Goal: Obtain resource: Obtain resource

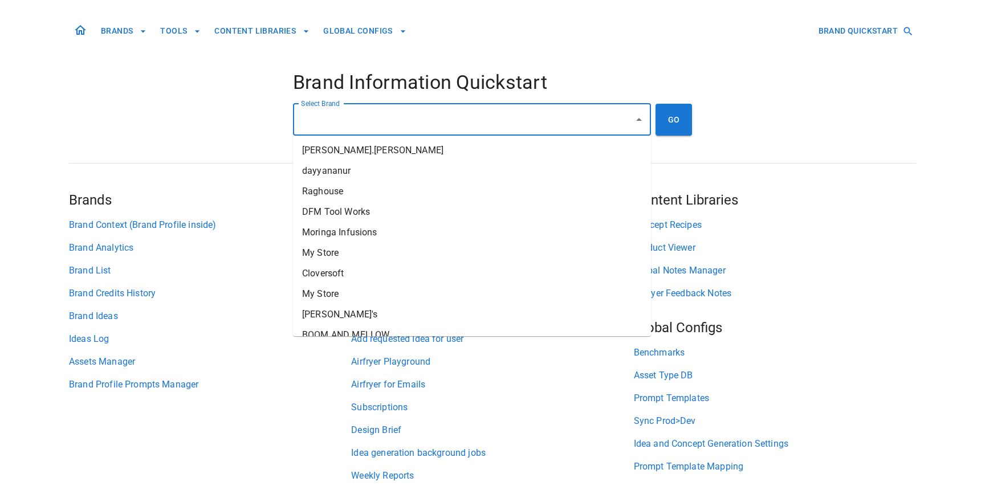
click at [327, 117] on div "Select Brand Select Brand" at bounding box center [472, 120] width 358 height 32
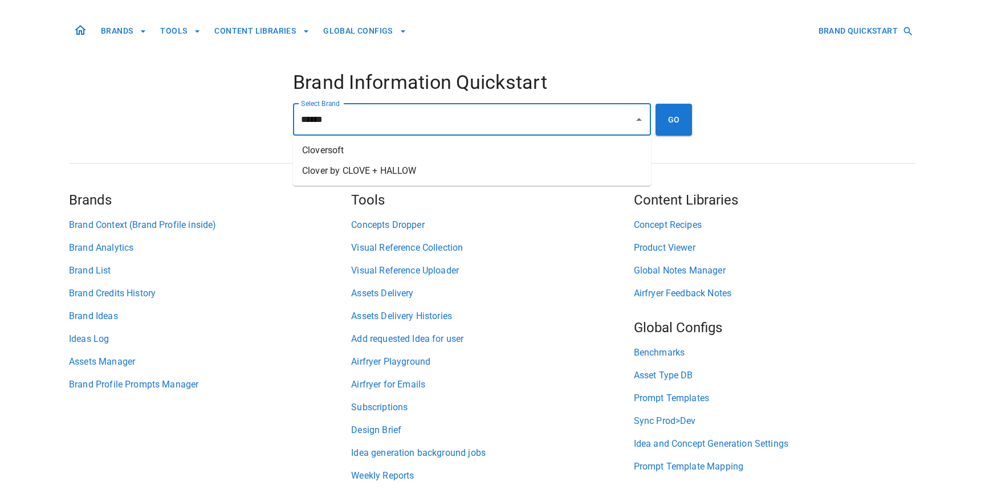
click at [337, 146] on li "Cloversoft" at bounding box center [472, 150] width 358 height 21
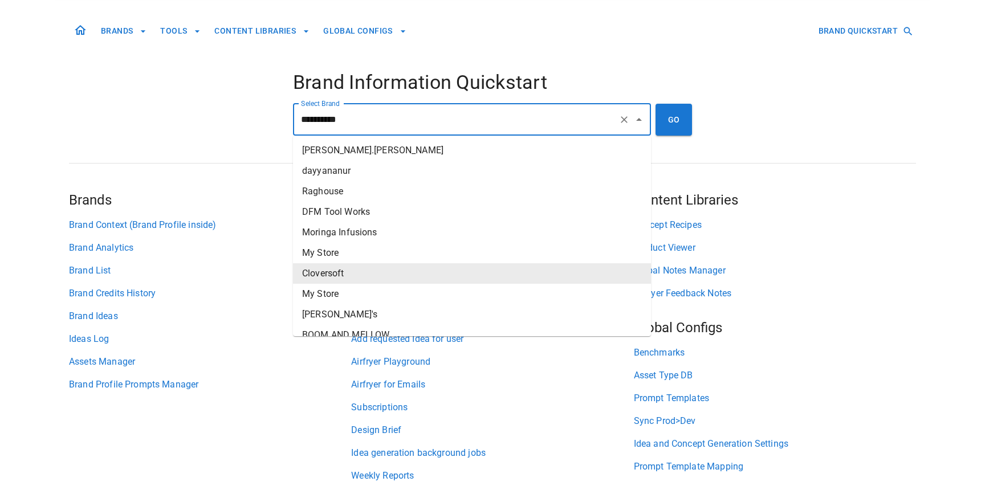
click at [348, 122] on input "**********" at bounding box center [456, 120] width 316 height 22
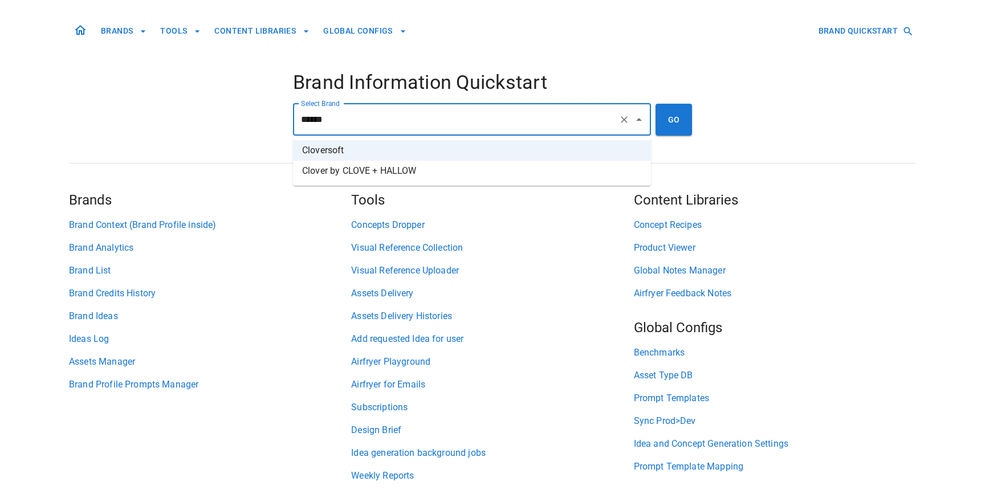
click at [344, 172] on li "Clover by CLOVE + HALLOW" at bounding box center [472, 171] width 358 height 21
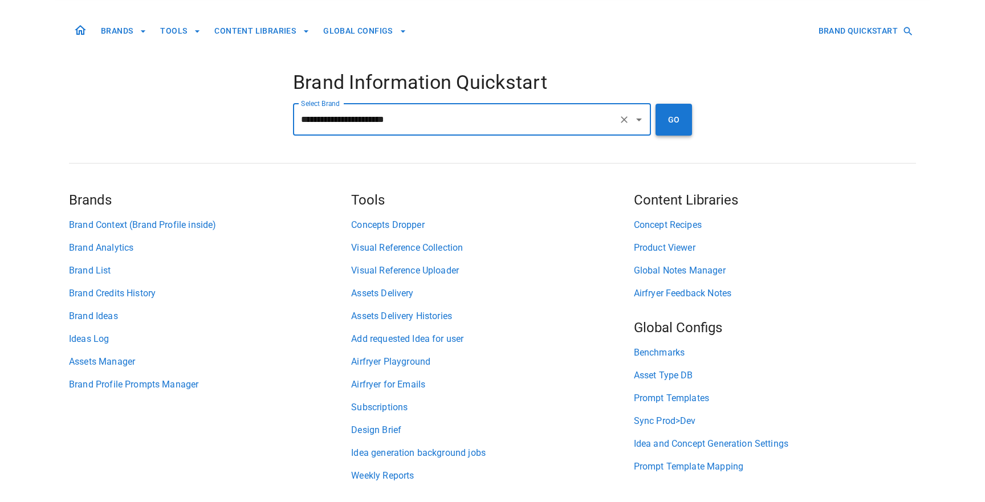
type input "**********"
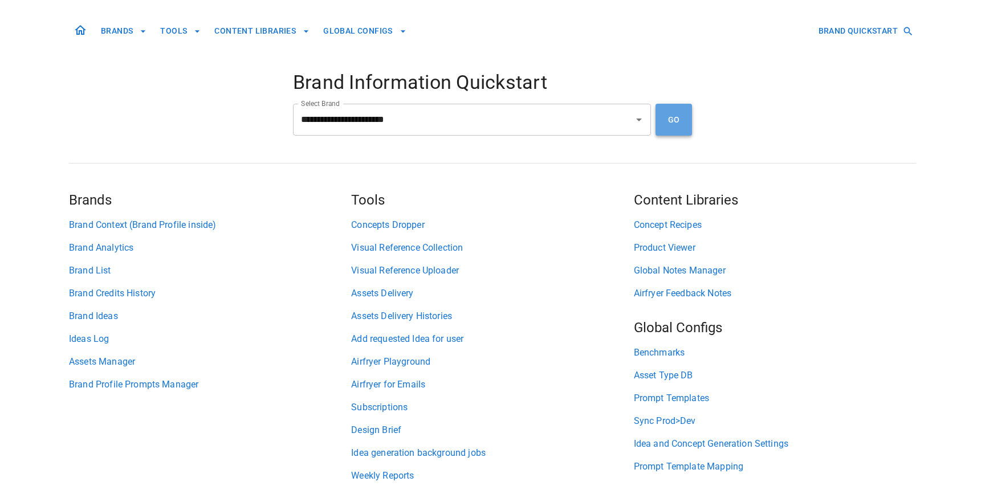
click at [668, 124] on button "GO" at bounding box center [674, 120] width 36 height 32
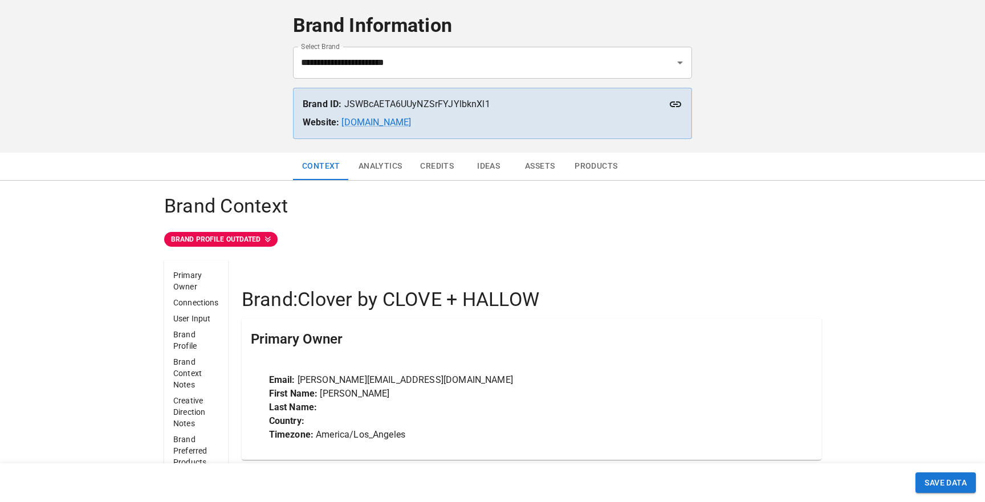
scroll to position [54, 0]
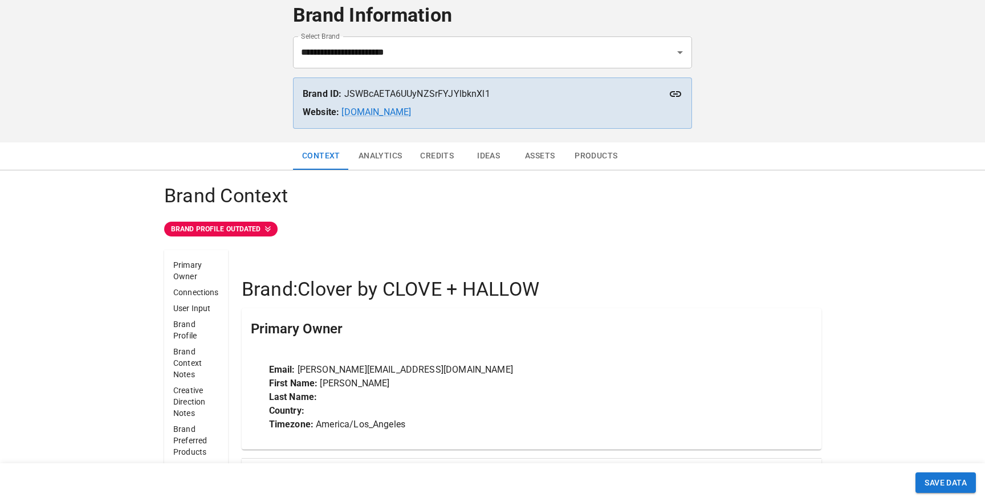
click at [492, 159] on button "Ideas" at bounding box center [488, 156] width 51 height 27
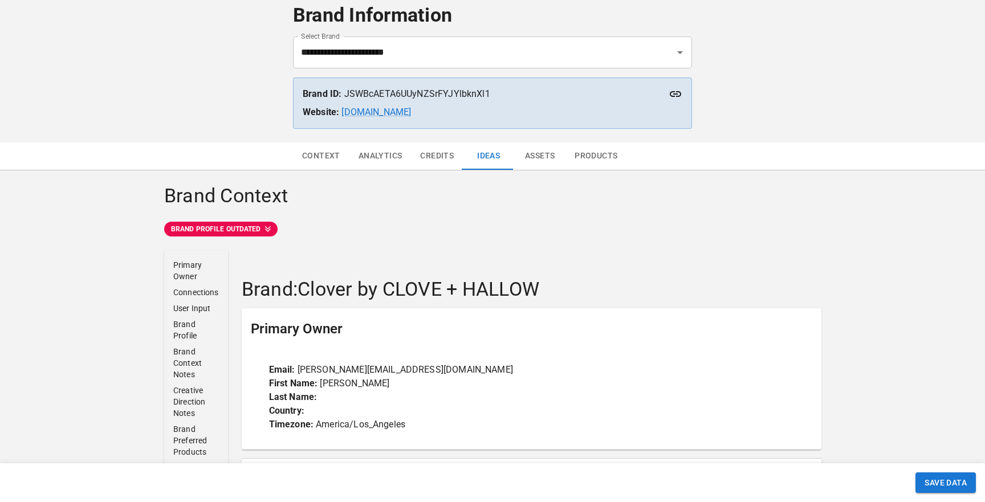
click at [588, 160] on button "Products" at bounding box center [596, 156] width 61 height 27
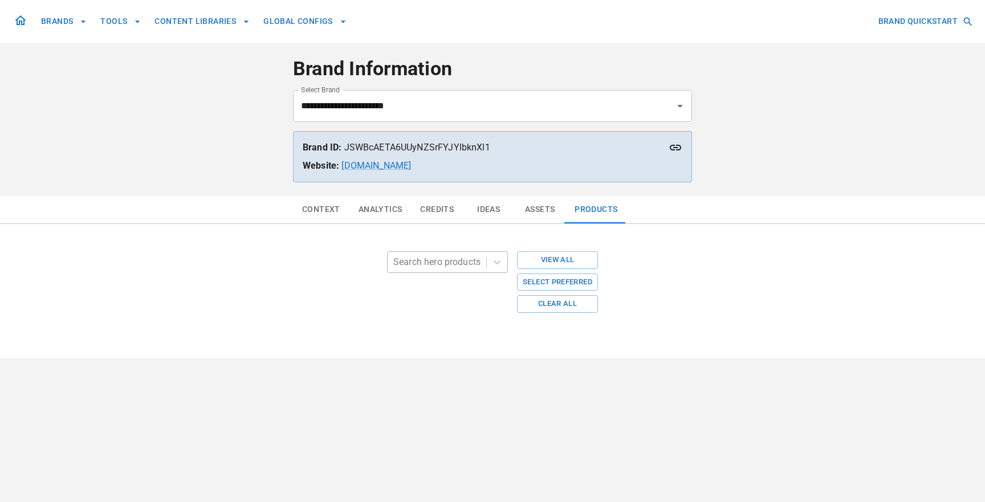
click at [459, 261] on div at bounding box center [436, 262] width 87 height 16
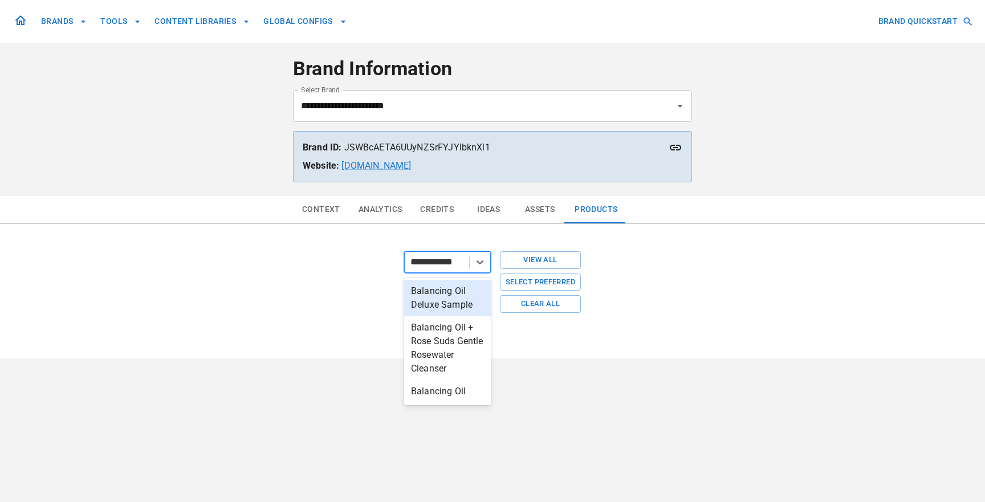
type input "**********"
click at [427, 392] on div "Balancing Oil" at bounding box center [447, 391] width 89 height 23
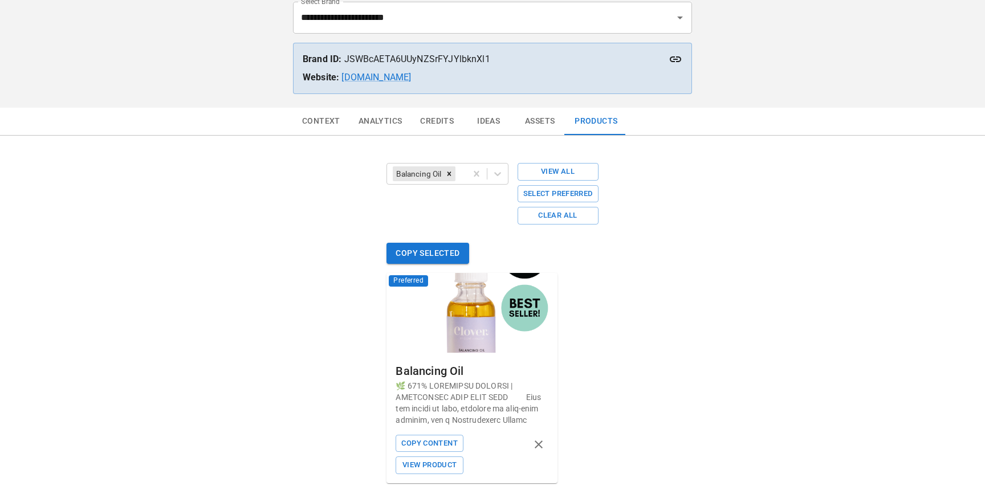
scroll to position [97, 0]
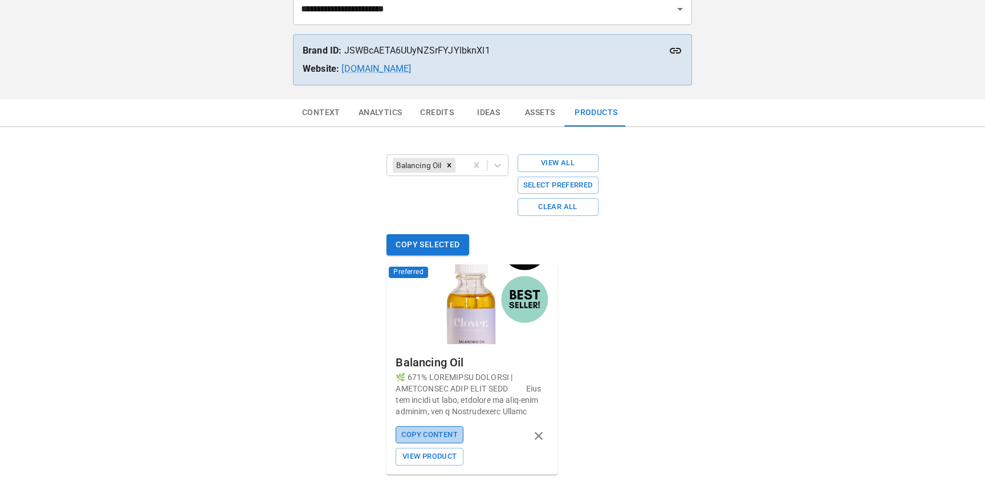
click at [421, 437] on button "Copy Content" at bounding box center [429, 436] width 67 height 18
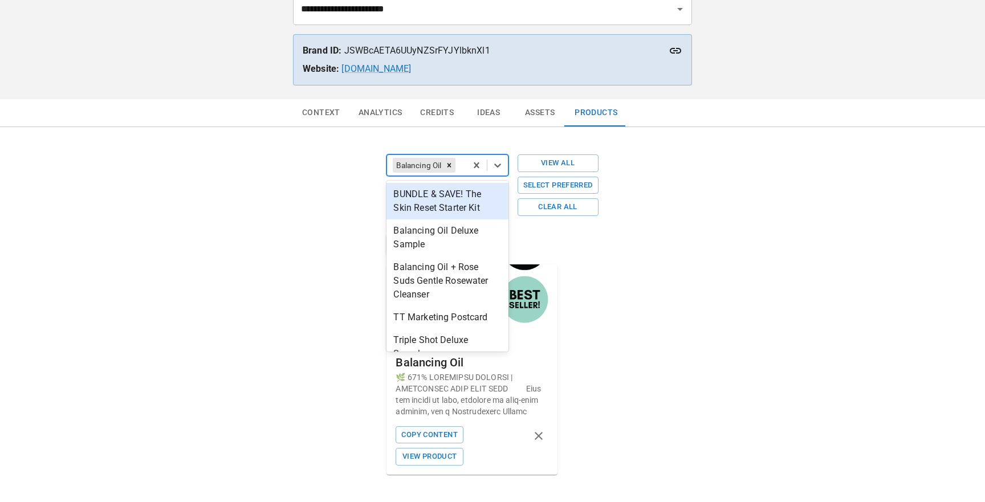
click at [465, 165] on div "Balancing Oil" at bounding box center [426, 165] width 79 height 21
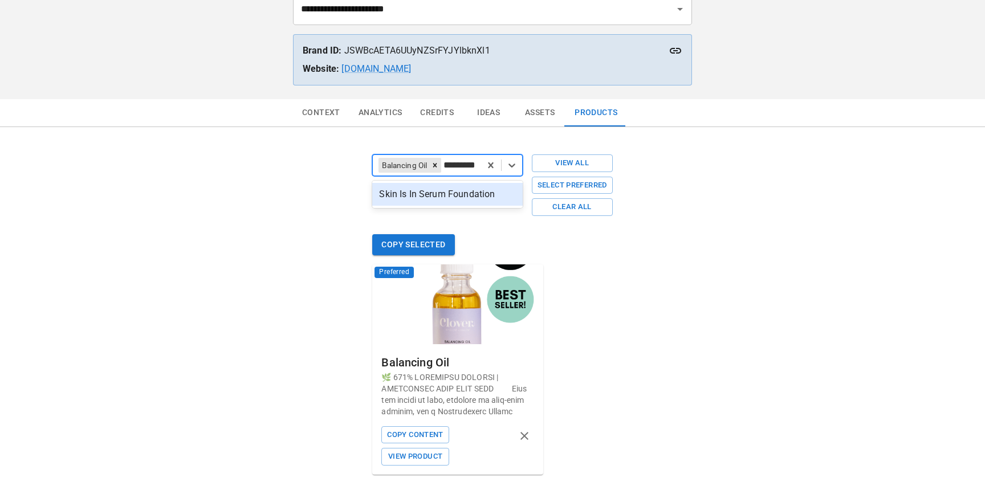
type input "**********"
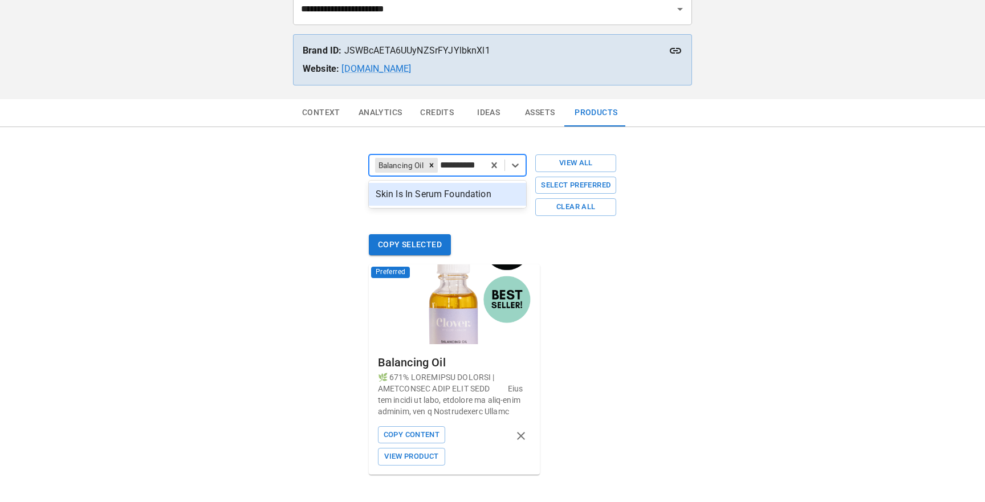
click at [477, 196] on div "Skin Is In Serum Foundation" at bounding box center [448, 194] width 158 height 23
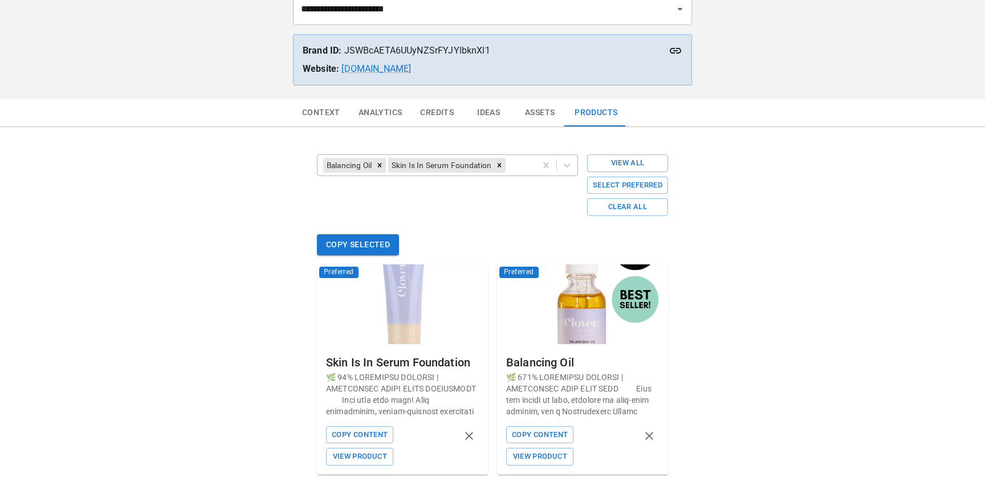
click at [518, 169] on div at bounding box center [519, 165] width 22 height 16
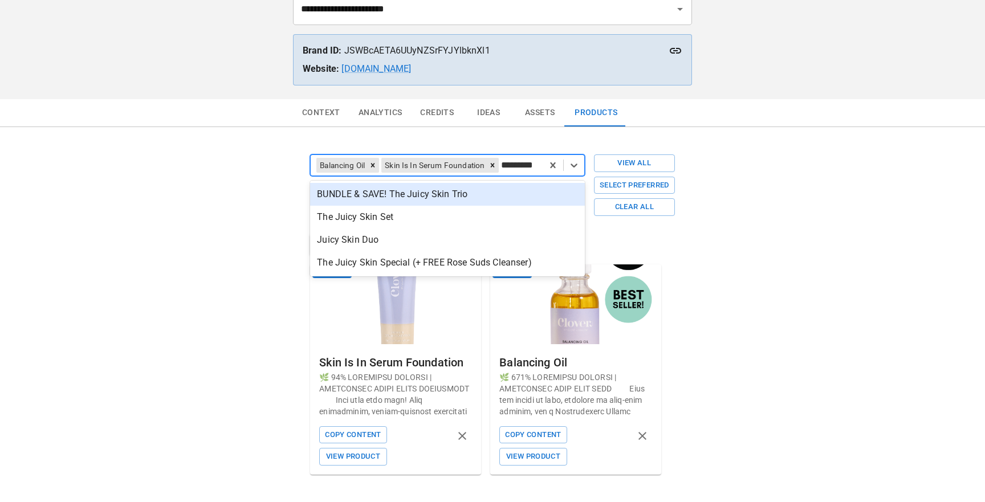
type input "**********"
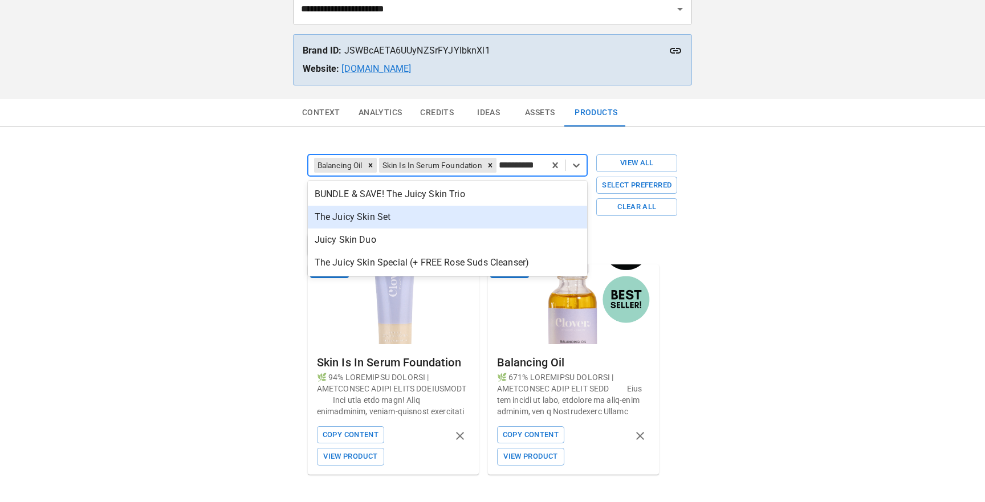
click at [525, 222] on div "The Juicy Skin Set" at bounding box center [448, 217] width 280 height 23
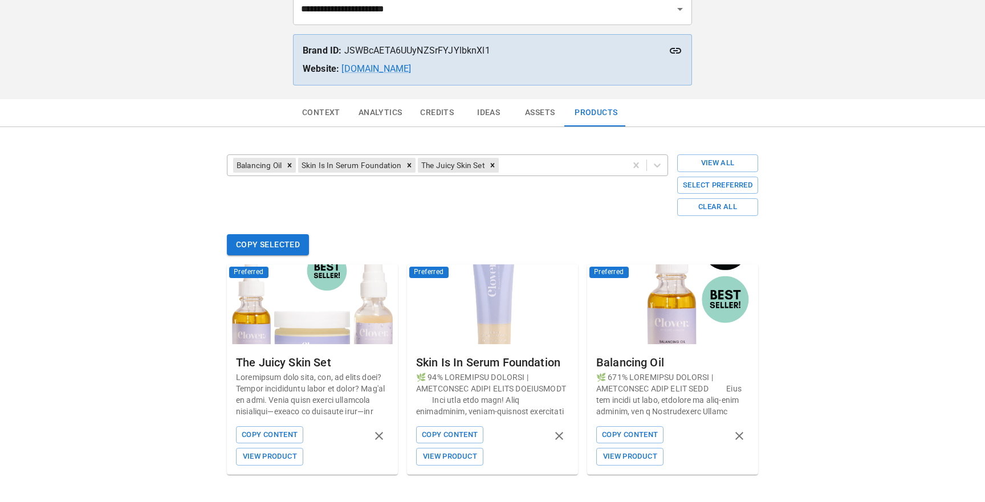
click at [534, 165] on div at bounding box center [560, 165] width 119 height 16
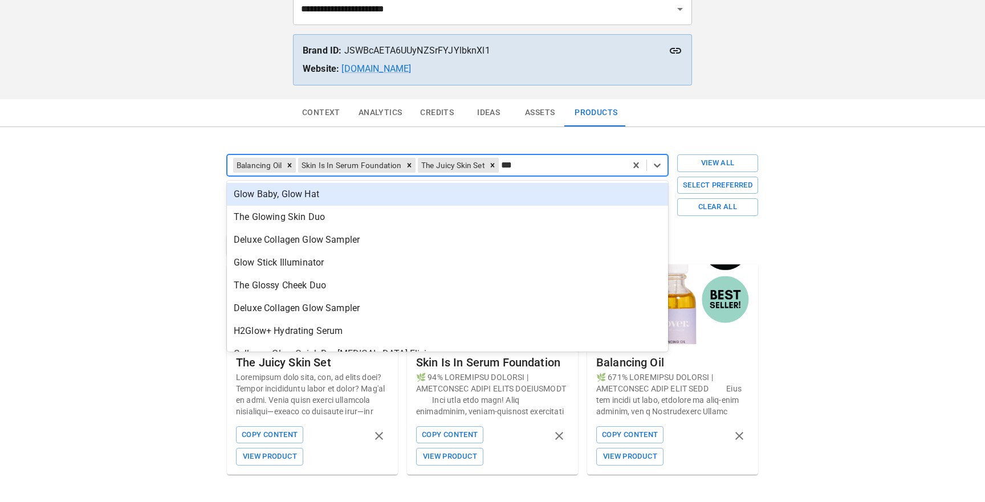
type input "****"
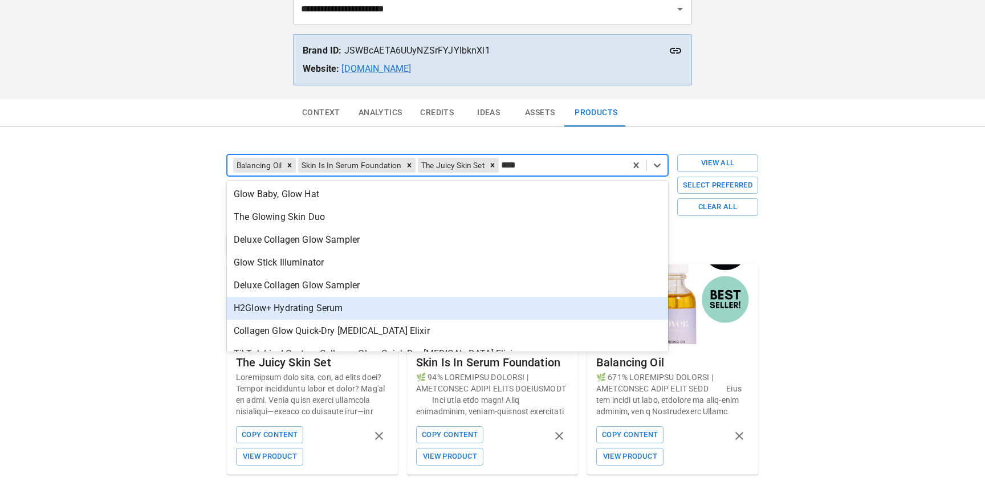
click at [515, 311] on div "H2Glow+ Hydrating Serum" at bounding box center [447, 308] width 441 height 23
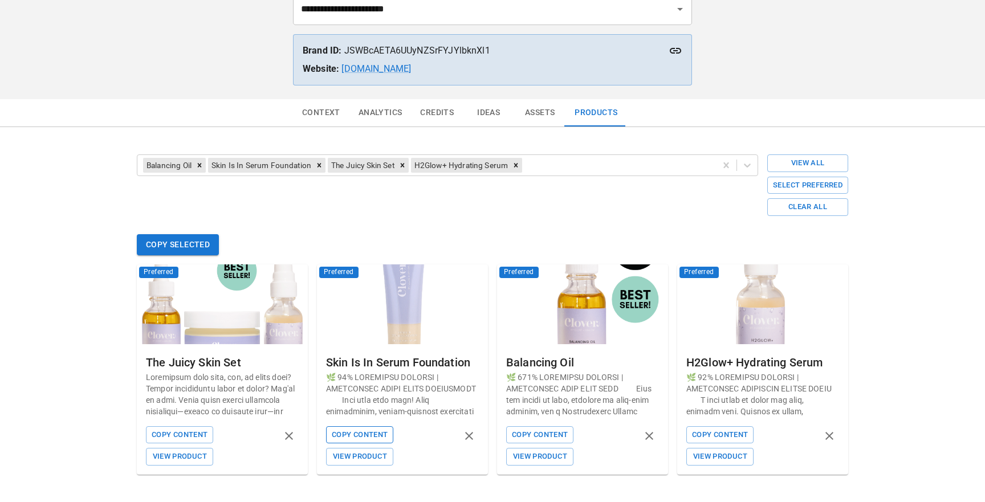
click at [347, 439] on button "Copy Content" at bounding box center [359, 436] width 67 height 18
click at [529, 436] on button "Copy Content" at bounding box center [539, 436] width 67 height 18
click at [725, 433] on button "Copy Content" at bounding box center [720, 436] width 67 height 18
click at [318, 163] on icon "Remove Skin Is In Serum Foundation" at bounding box center [320, 165] width 4 height 4
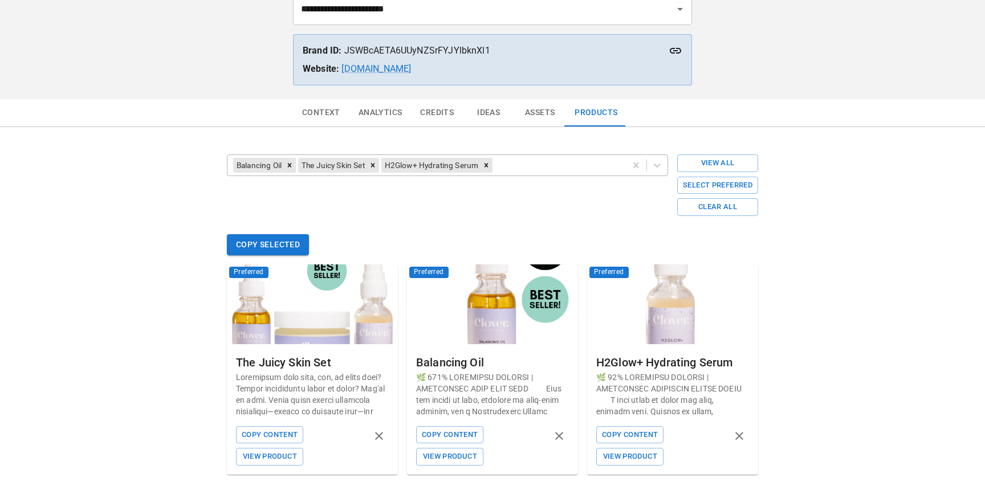
click at [549, 163] on div at bounding box center [557, 165] width 125 height 16
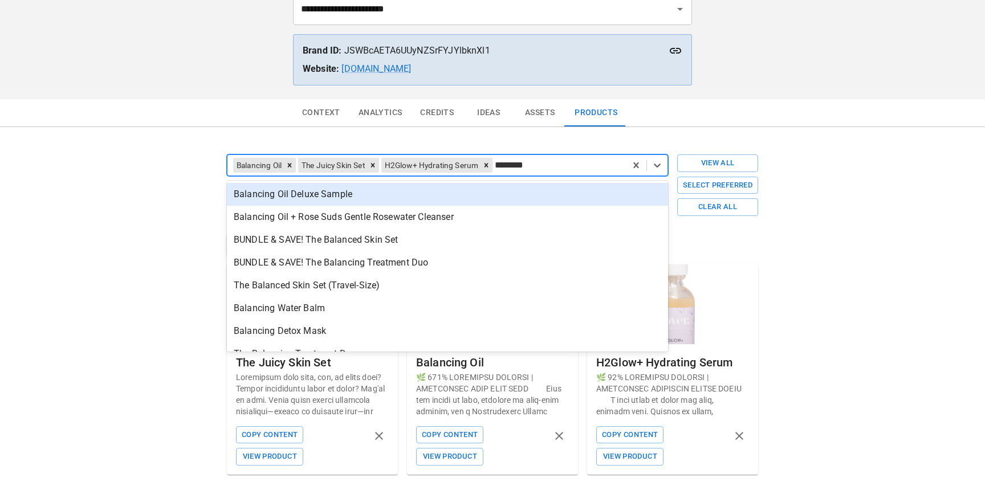
type input "*********"
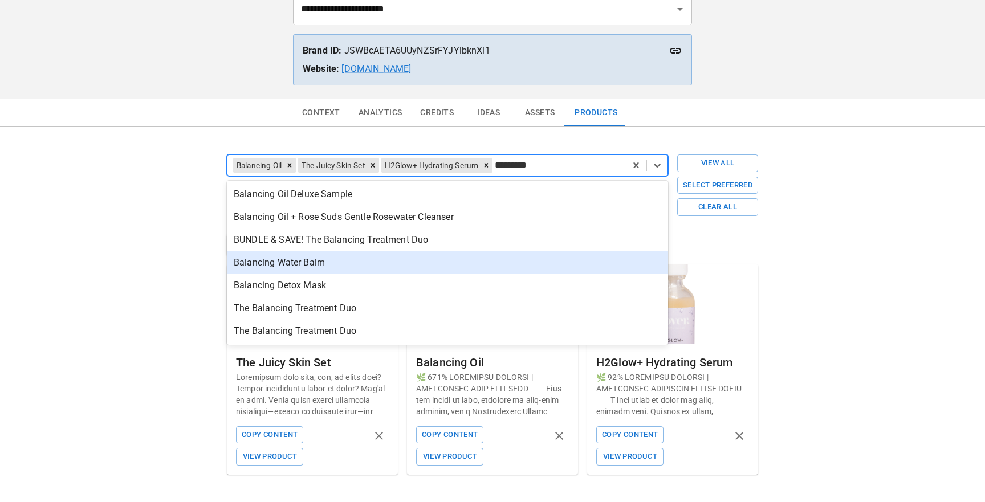
click at [472, 262] on div "Balancing Water Balm" at bounding box center [447, 262] width 441 height 23
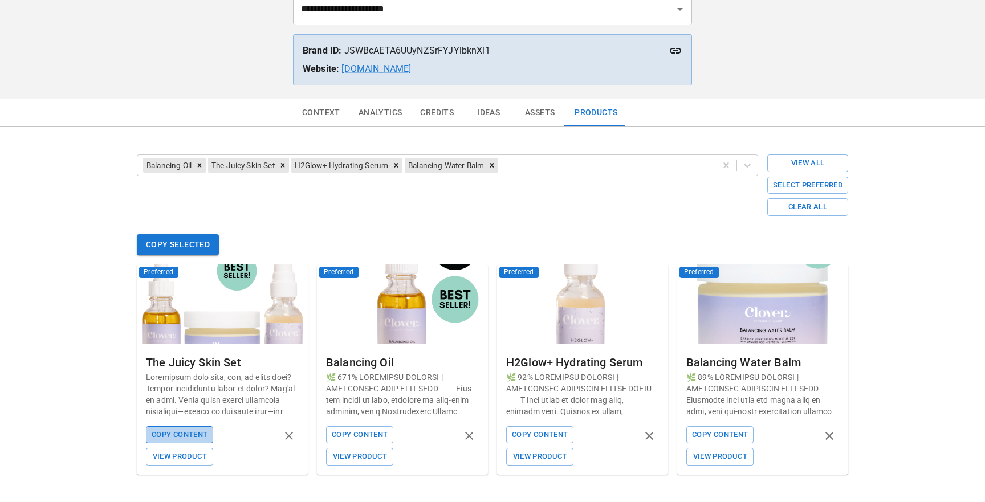
click at [176, 439] on button "Copy Content" at bounding box center [179, 436] width 67 height 18
click at [351, 433] on button "Copy Content" at bounding box center [359, 436] width 67 height 18
click at [536, 435] on button "Copy Content" at bounding box center [539, 436] width 67 height 18
click at [724, 432] on button "Copy Content" at bounding box center [720, 436] width 67 height 18
click at [360, 429] on button "Copy Content" at bounding box center [359, 436] width 67 height 18
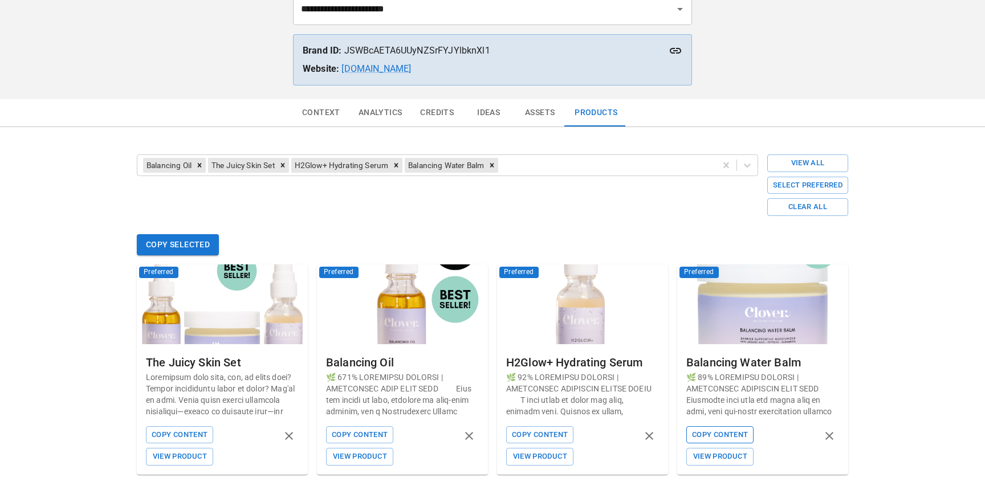
click at [708, 434] on button "Copy Content" at bounding box center [720, 436] width 67 height 18
click at [525, 163] on div at bounding box center [606, 165] width 210 height 16
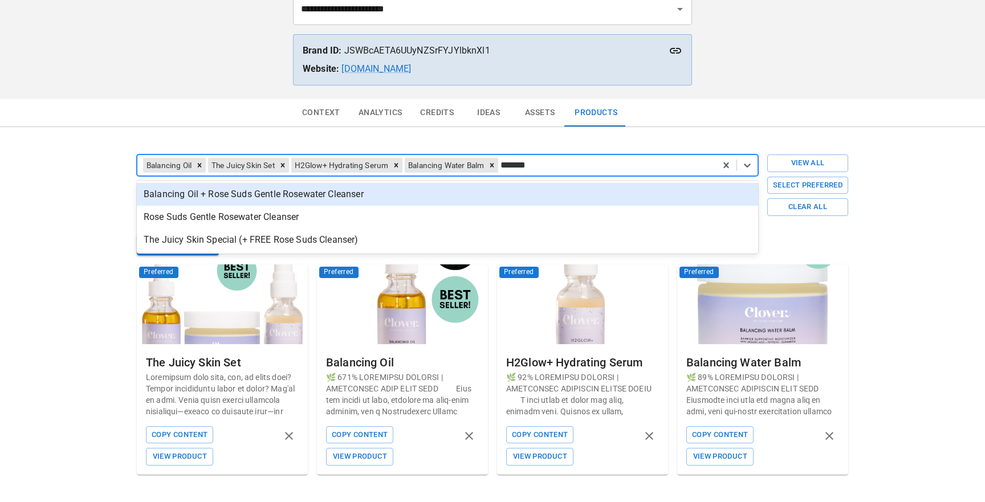
type input "********"
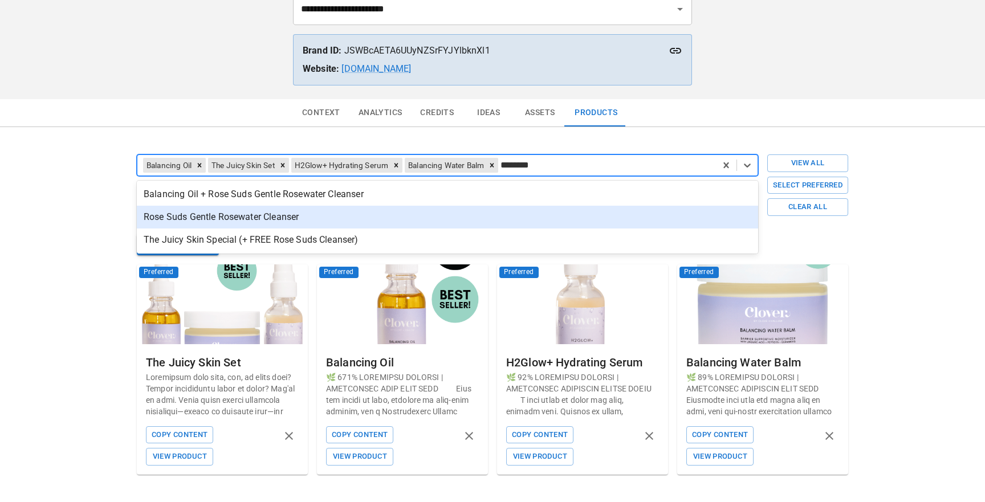
click at [527, 209] on div "Rose Suds Gentle Rosewater Cleanser" at bounding box center [448, 217] width 622 height 23
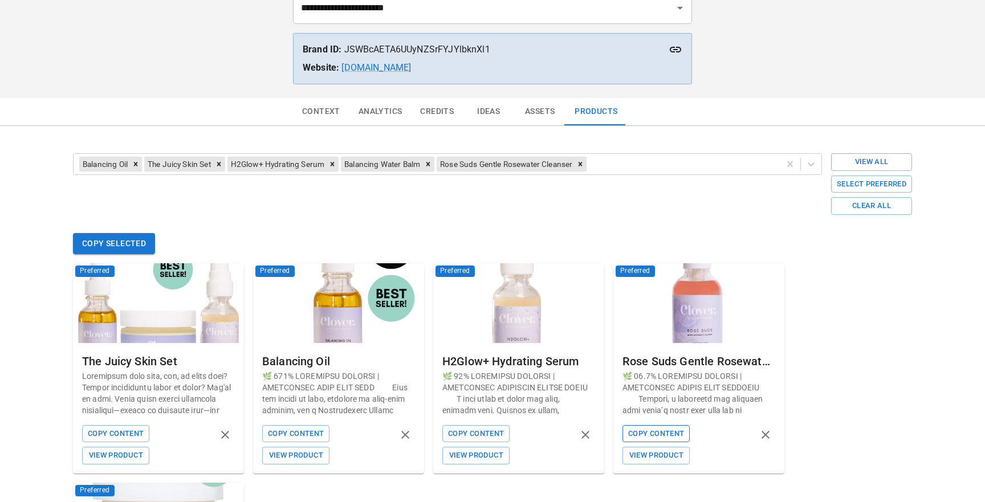
scroll to position [99, 0]
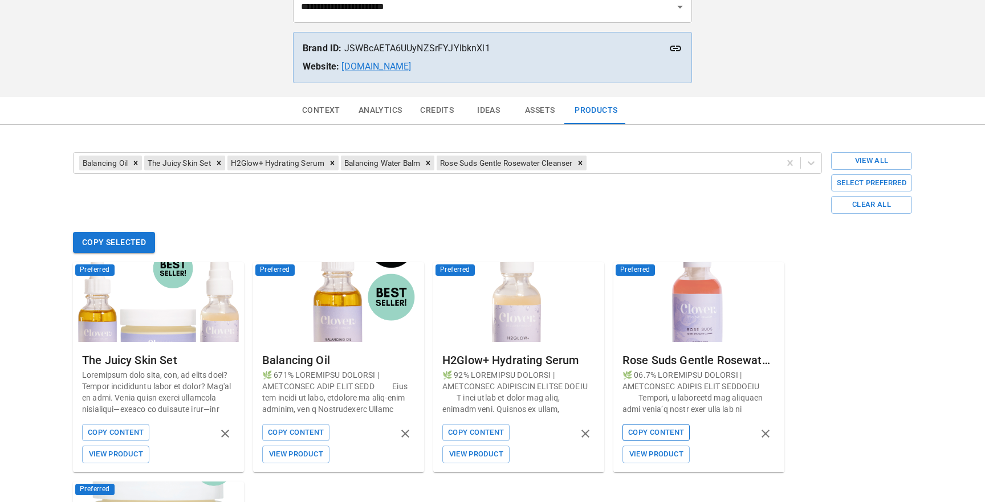
click at [654, 432] on button "Copy Content" at bounding box center [656, 433] width 67 height 18
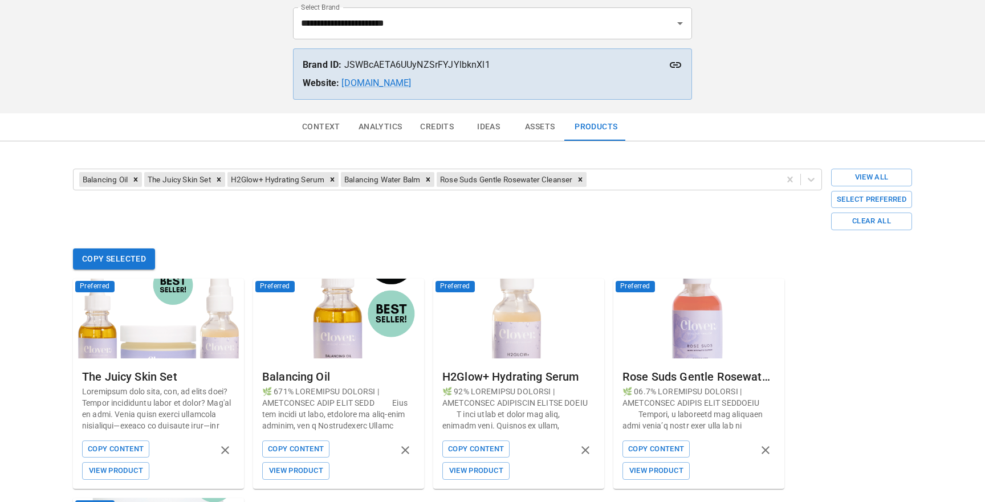
scroll to position [88, 0]
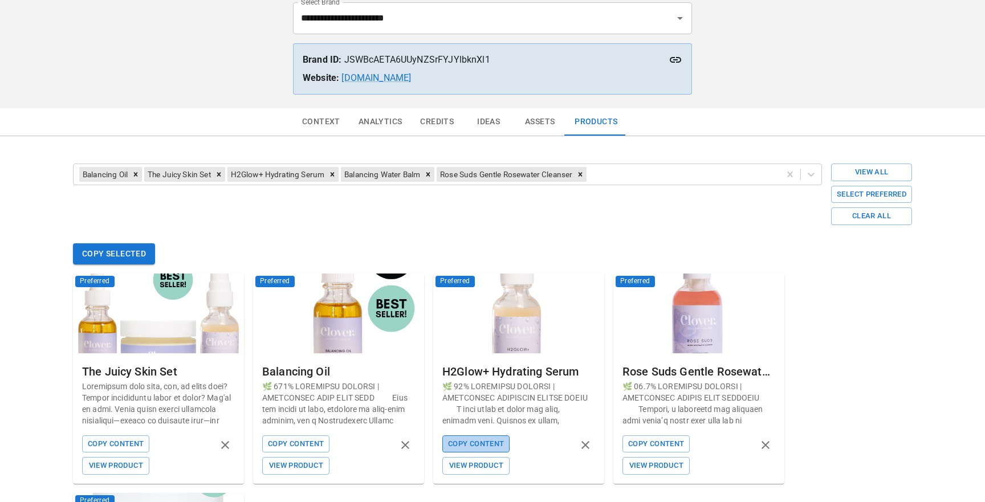
click at [489, 439] on button "Copy Content" at bounding box center [476, 445] width 67 height 18
click at [618, 170] on div at bounding box center [681, 175] width 185 height 16
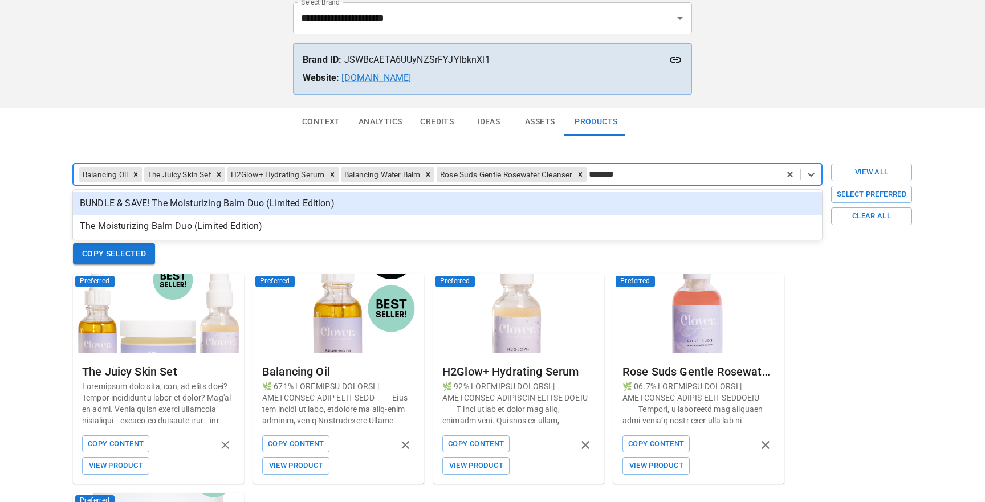
type input "********"
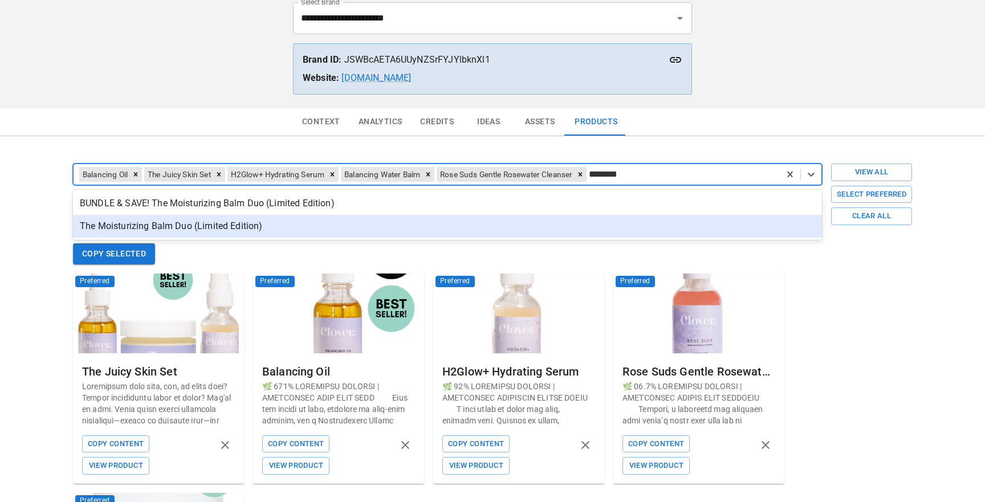
click at [538, 218] on div "The Moisturizing Balm Duo (Limited Edition)" at bounding box center [447, 226] width 749 height 23
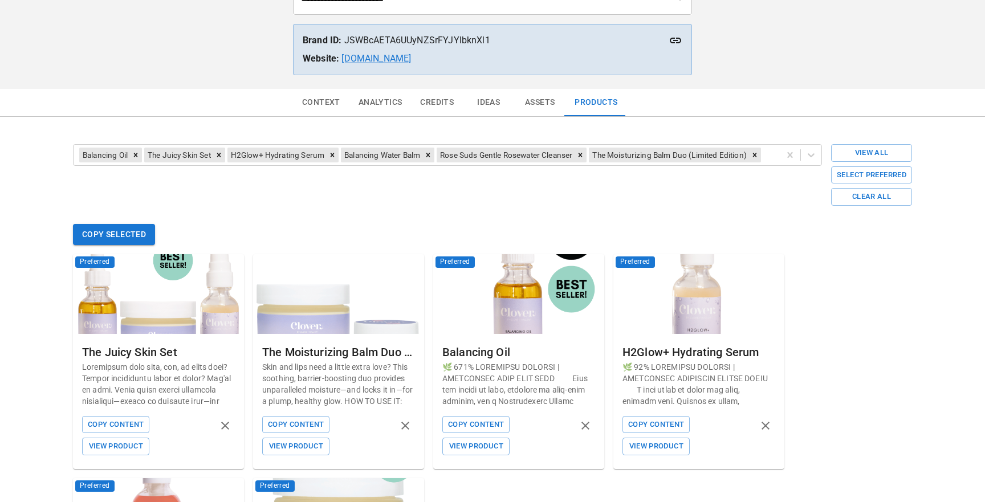
scroll to position [108, 0]
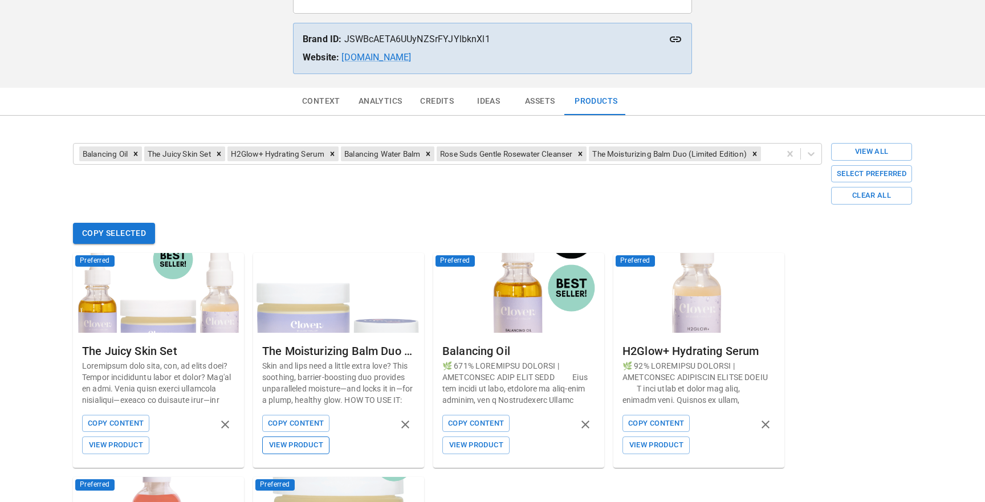
click at [313, 452] on button "View Product" at bounding box center [295, 446] width 67 height 18
click at [406, 421] on icon "remove product" at bounding box center [406, 425] width 14 height 14
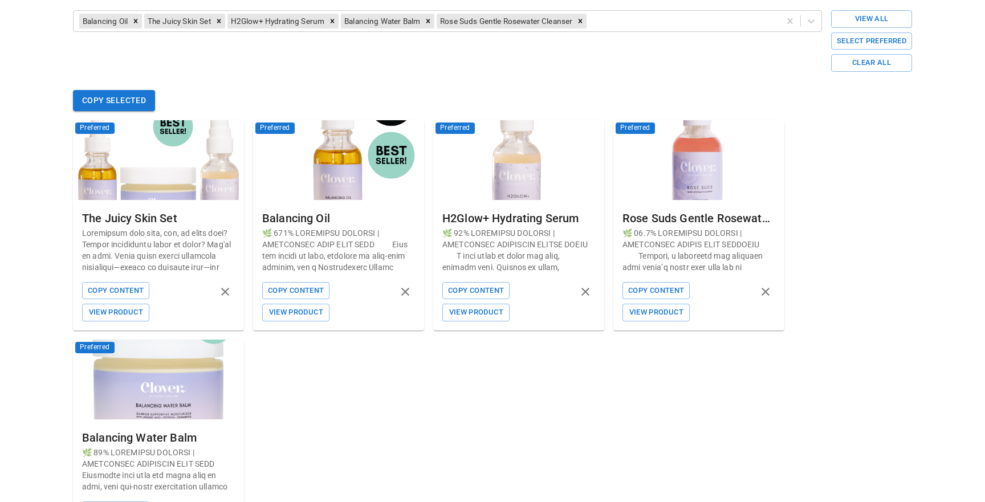
scroll to position [317, 0]
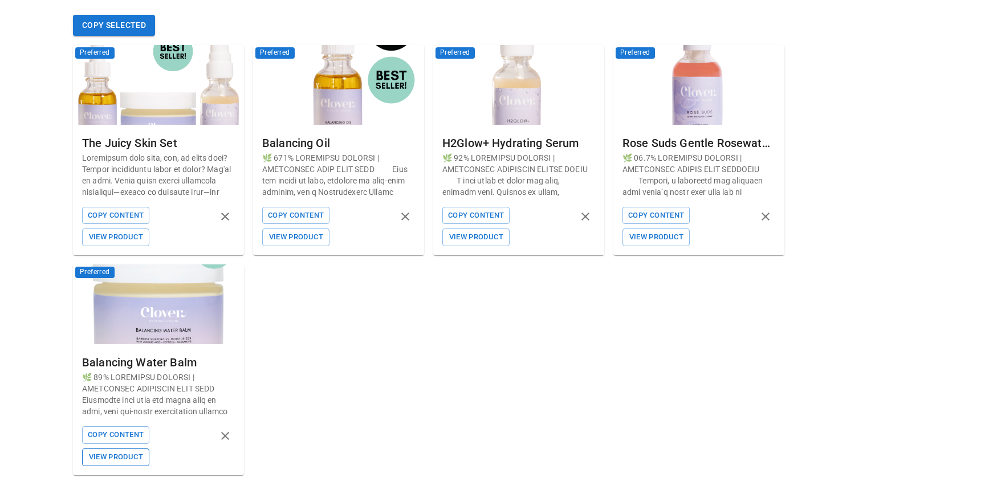
click at [139, 452] on button "View Product" at bounding box center [115, 458] width 67 height 18
click at [133, 438] on button "Copy Content" at bounding box center [115, 436] width 67 height 18
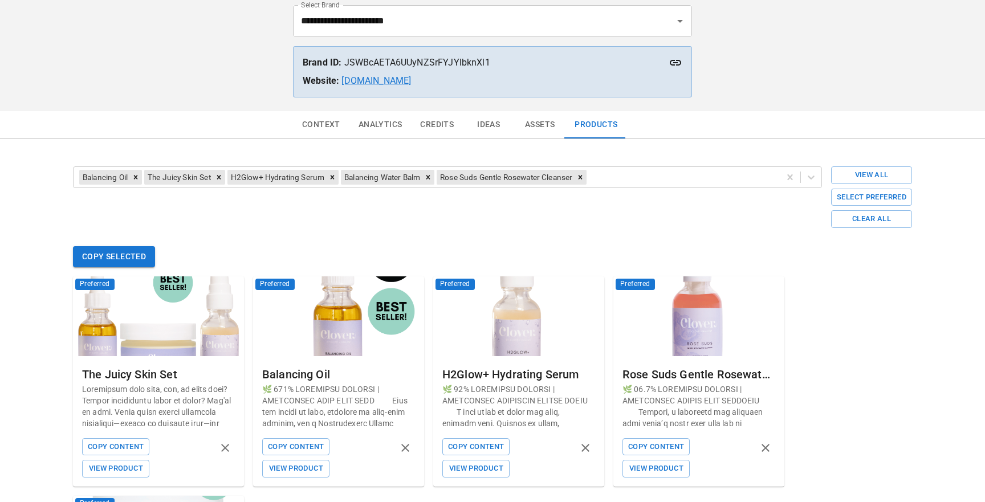
scroll to position [65, 0]
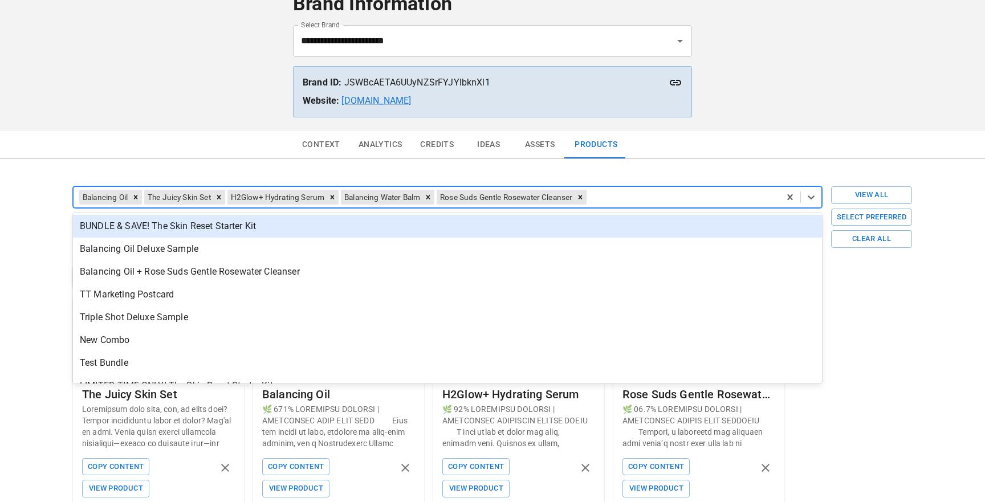
click at [662, 195] on div at bounding box center [681, 197] width 185 height 16
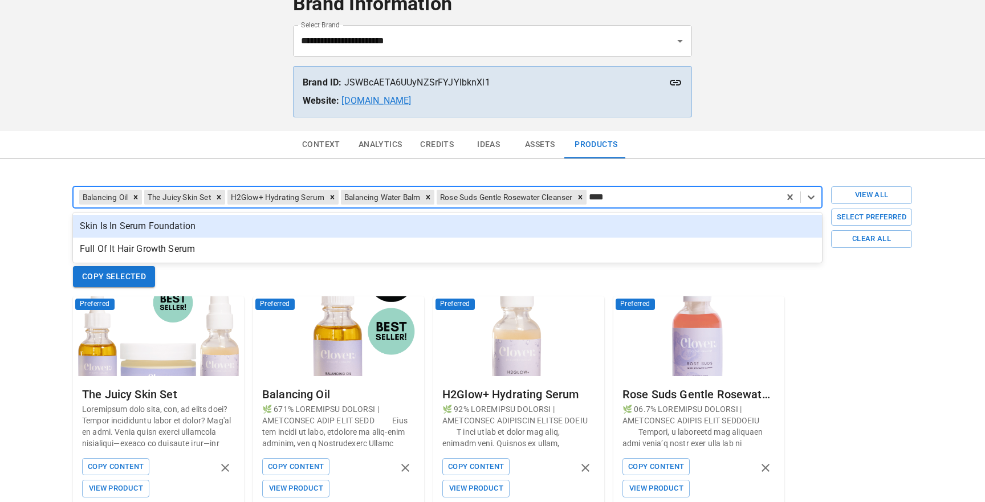
type input "*****"
click at [634, 219] on div "Skin Is In Serum Foundation" at bounding box center [447, 226] width 749 height 23
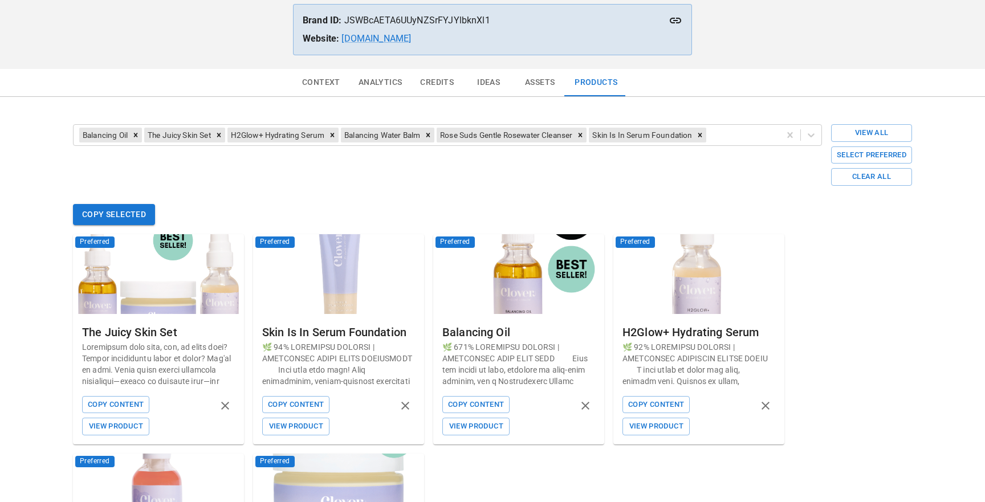
scroll to position [129, 0]
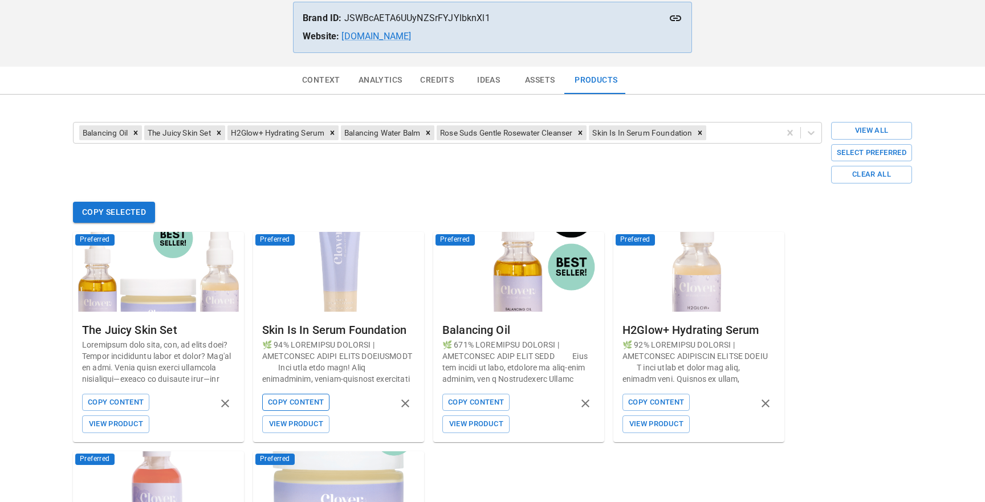
click at [293, 406] on button "Copy Content" at bounding box center [295, 403] width 67 height 18
click at [762, 128] on div at bounding box center [742, 133] width 66 height 16
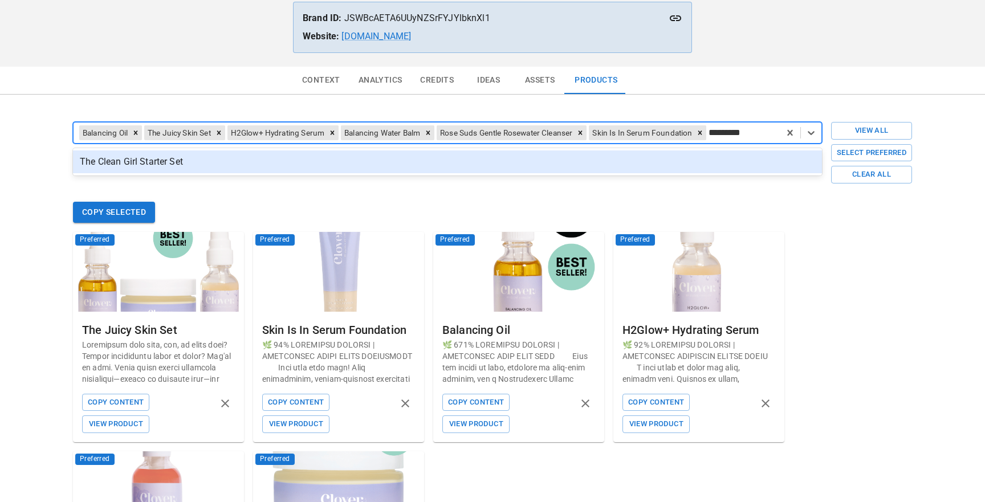
type input "**********"
click at [504, 167] on div "The Clean Girl Starter Set" at bounding box center [447, 162] width 749 height 23
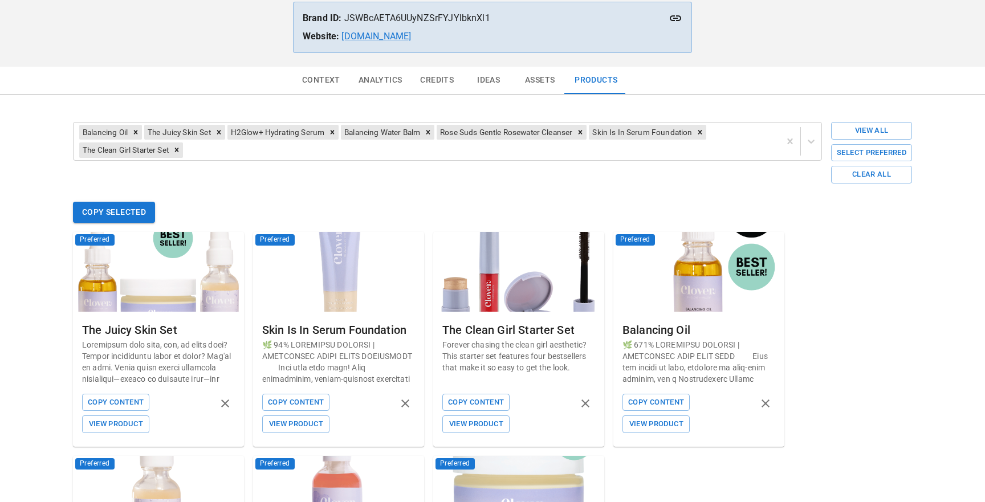
scroll to position [321, 0]
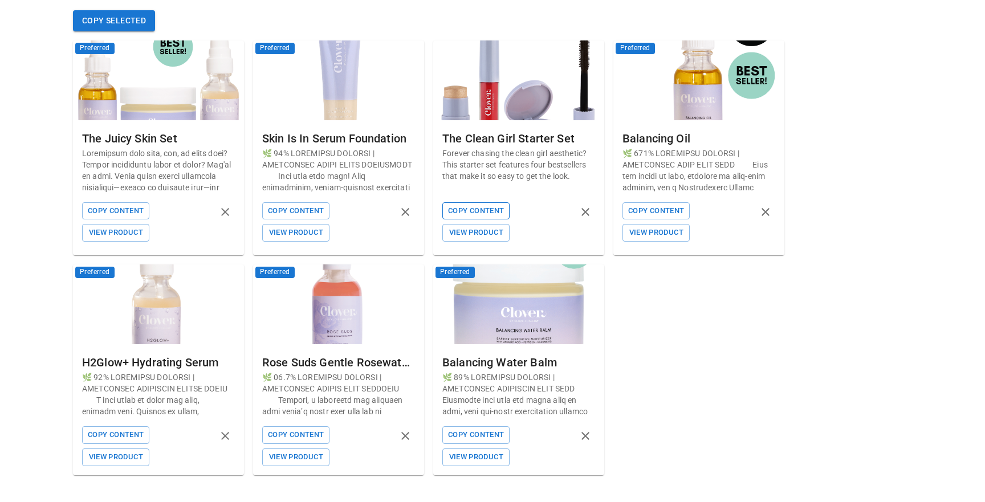
click at [474, 206] on button "Copy Content" at bounding box center [476, 211] width 67 height 18
click at [486, 233] on button "View Product" at bounding box center [476, 233] width 67 height 18
click at [589, 214] on icon "remove product" at bounding box center [586, 212] width 14 height 14
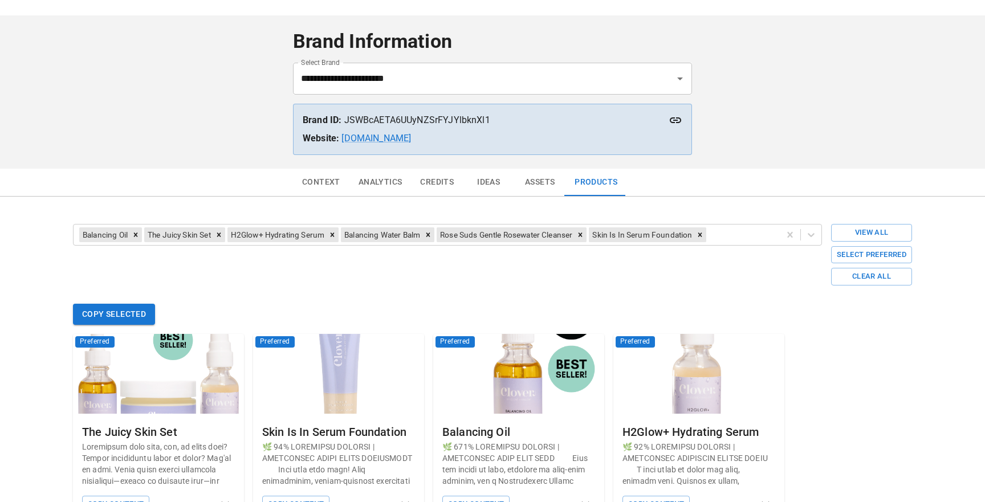
scroll to position [0, 0]
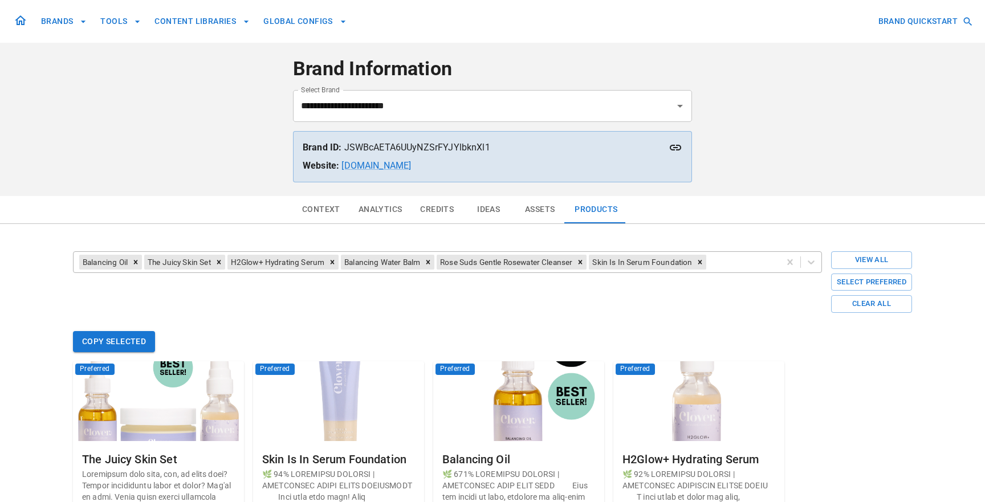
click at [759, 268] on div at bounding box center [742, 262] width 66 height 16
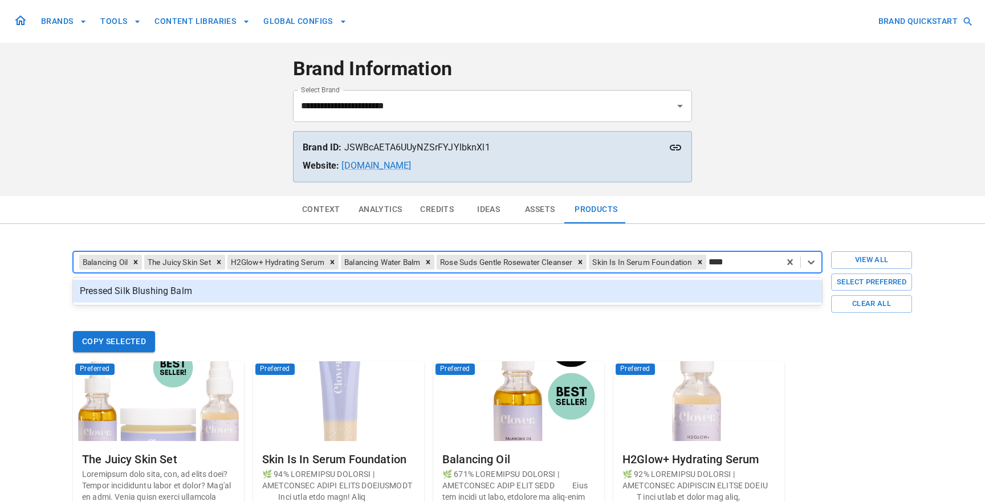
type input "*****"
click at [656, 291] on div "Pressed Silk Blushing Balm" at bounding box center [447, 291] width 749 height 23
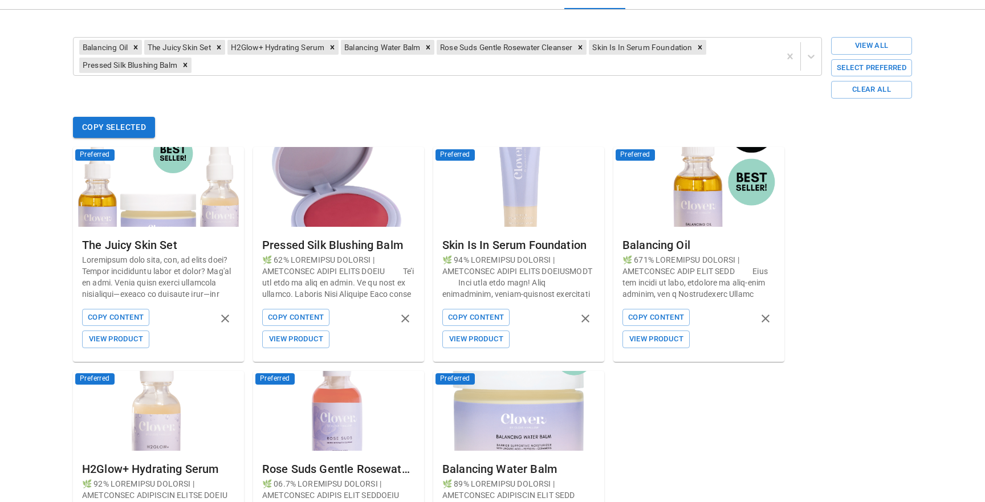
scroll to position [221, 0]
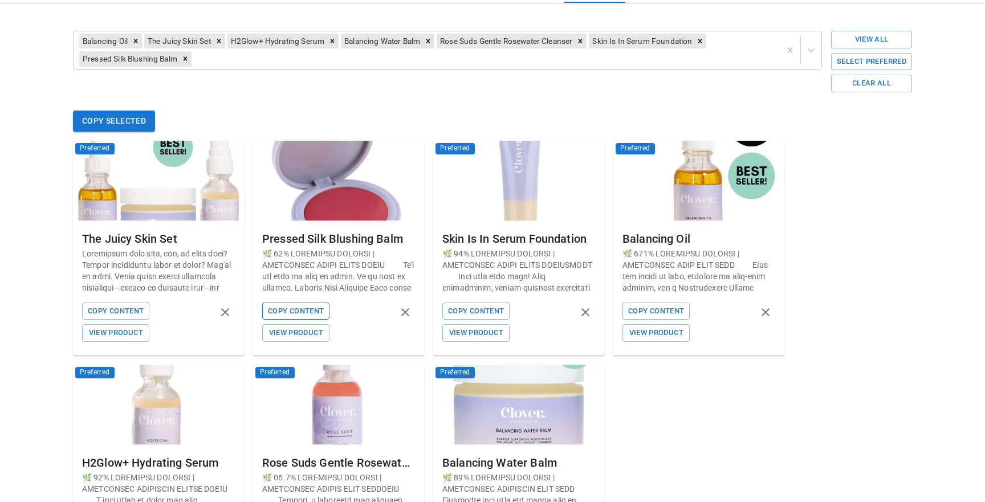
click at [288, 310] on button "Copy Content" at bounding box center [295, 312] width 67 height 18
click at [699, 56] on div at bounding box center [484, 59] width 581 height 16
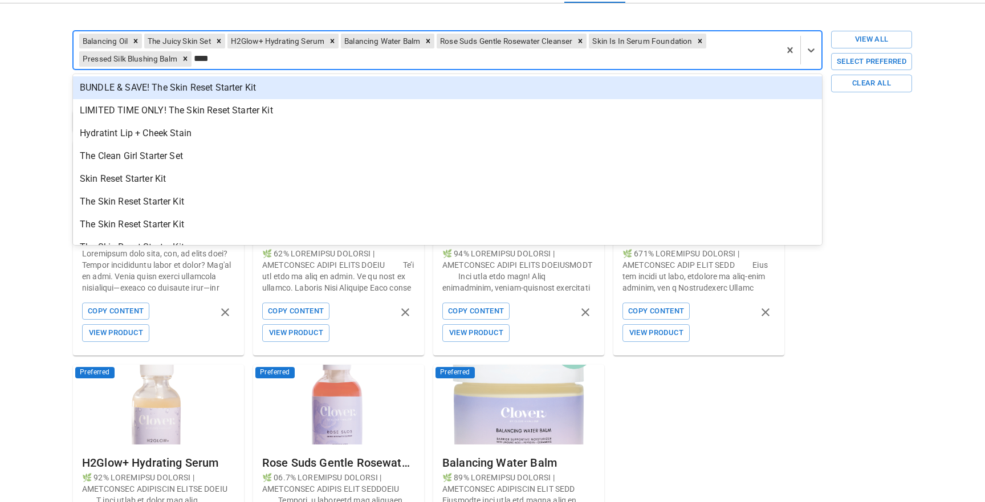
type input "*****"
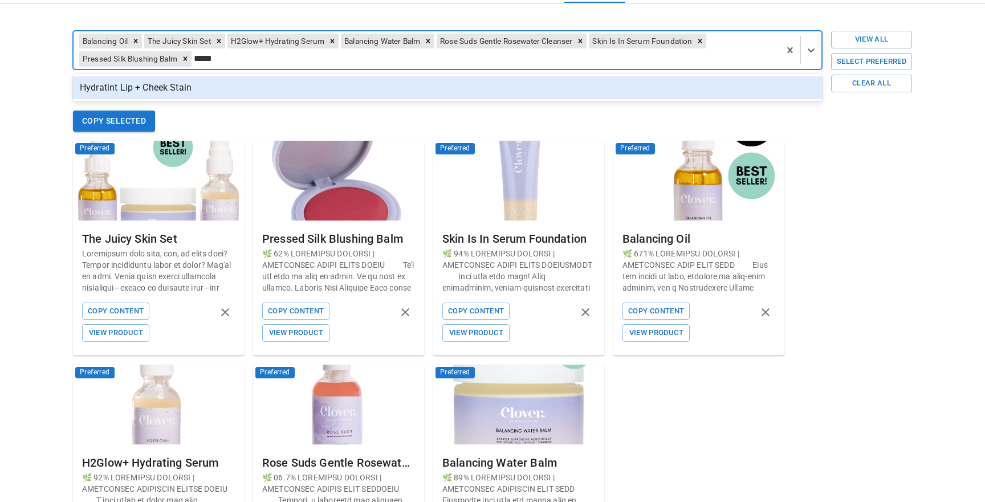
click at [635, 91] on div "Hydratint Lip + Cheek Stain" at bounding box center [447, 87] width 749 height 23
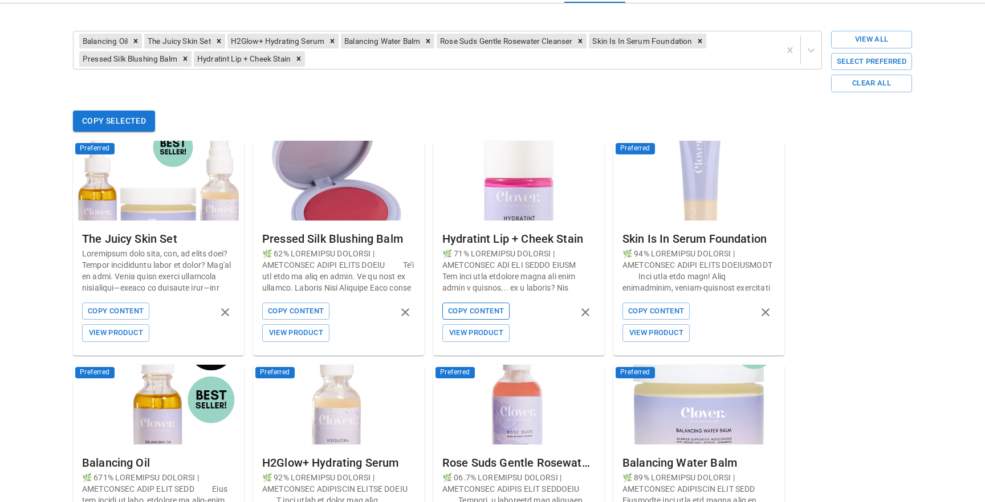
click at [493, 307] on button "Copy Content" at bounding box center [476, 312] width 67 height 18
click at [646, 62] on div at bounding box center [540, 59] width 467 height 16
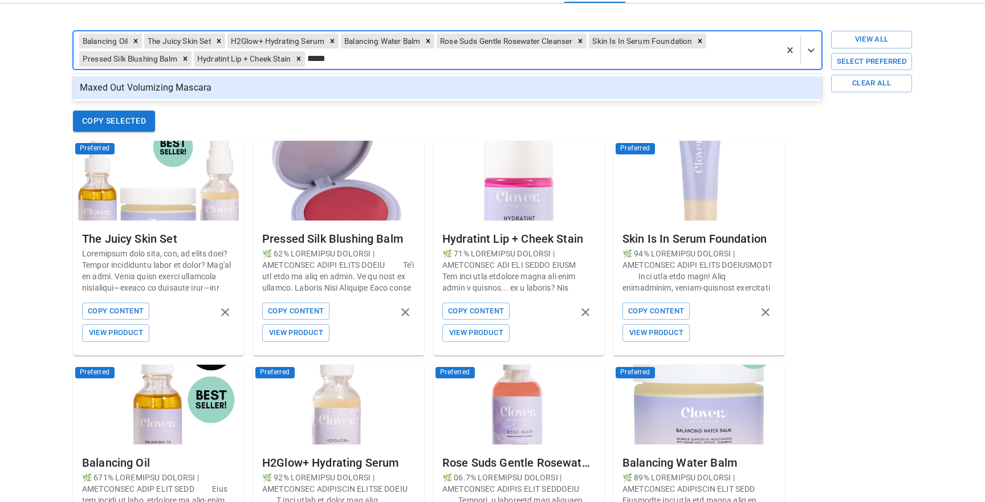
type input "****"
click at [634, 86] on div "Maxed Out Volumizing Mascara" at bounding box center [447, 87] width 749 height 23
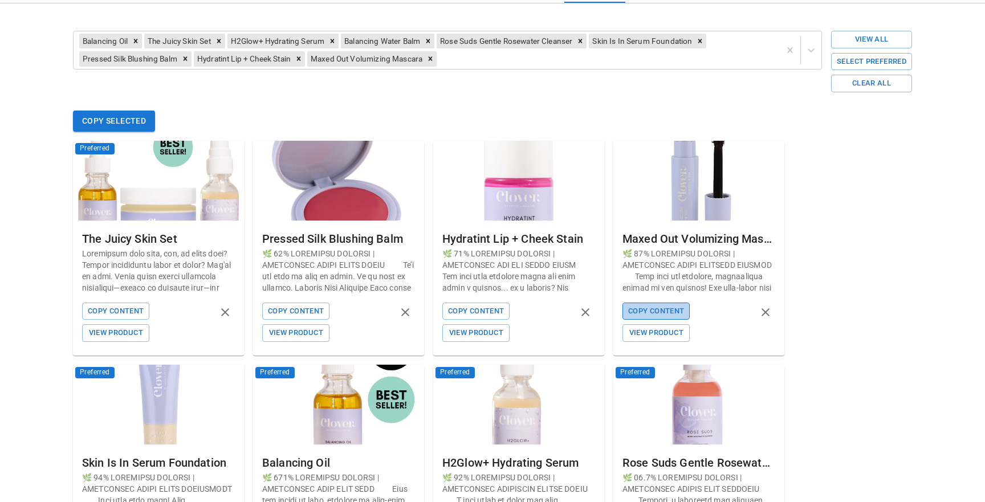
click at [667, 314] on button "Copy Content" at bounding box center [656, 312] width 67 height 18
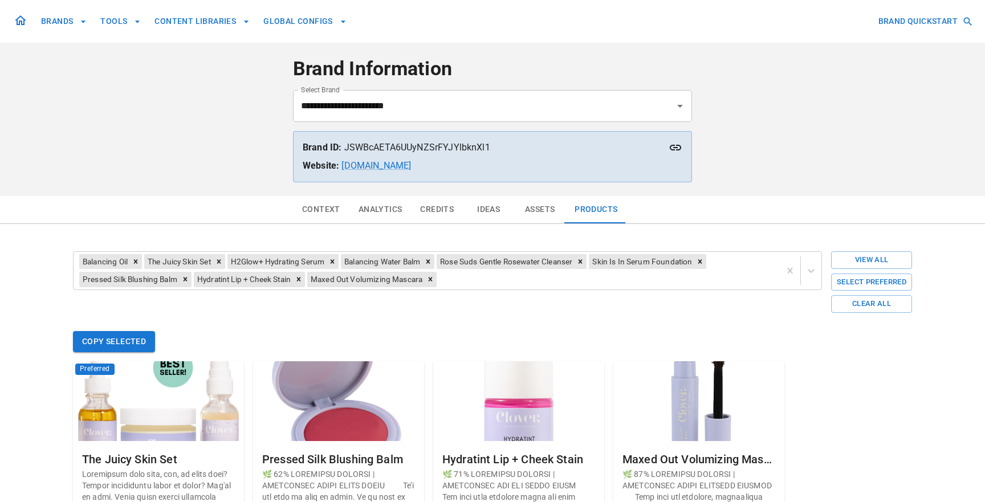
click at [27, 21] on icon at bounding box center [21, 21] width 14 height 14
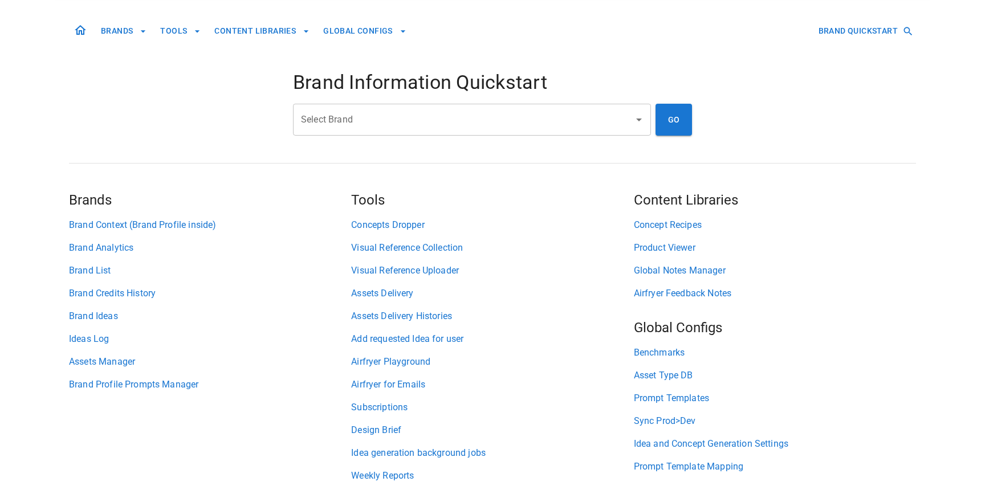
click at [419, 122] on input "Select Brand" at bounding box center [463, 120] width 331 height 22
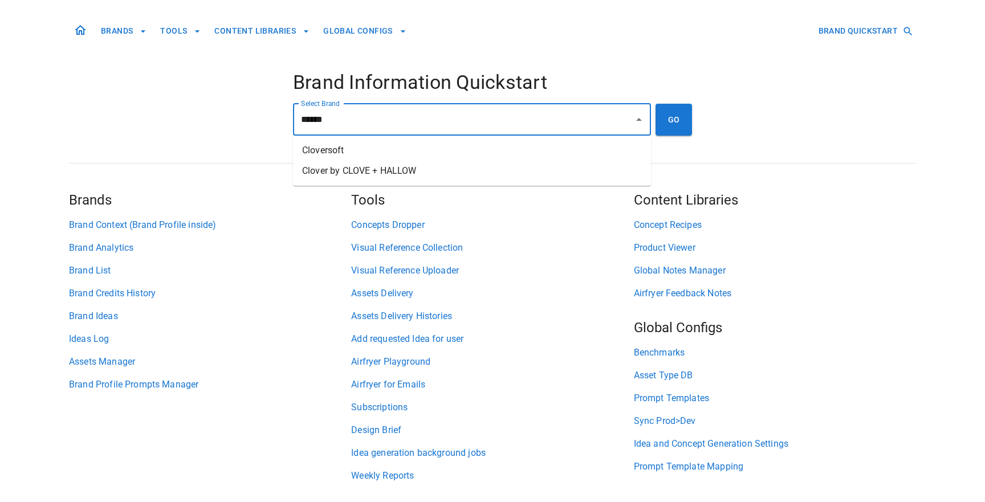
click at [415, 164] on li "Clover by CLOVE + HALLOW" at bounding box center [472, 171] width 358 height 21
type input "**********"
click at [679, 121] on button "GO" at bounding box center [674, 120] width 36 height 32
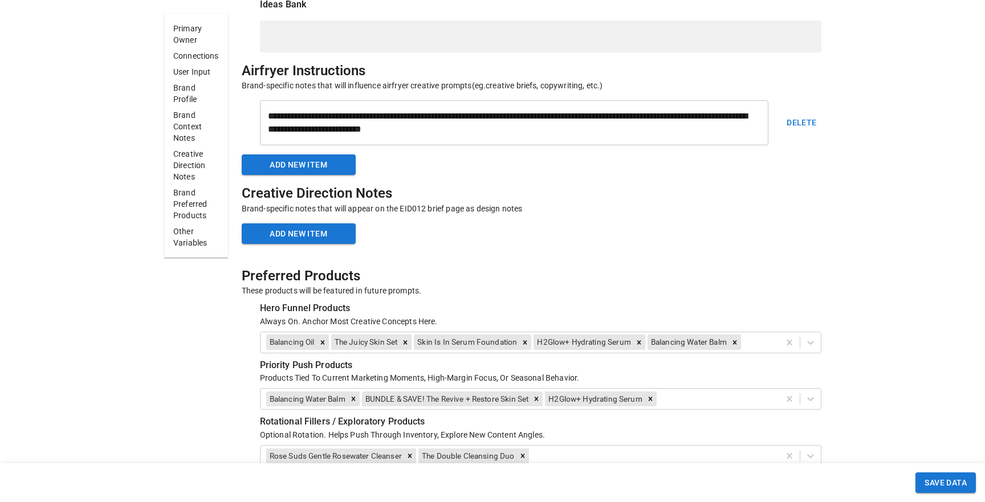
scroll to position [3094, 0]
